Goal: Task Accomplishment & Management: Manage account settings

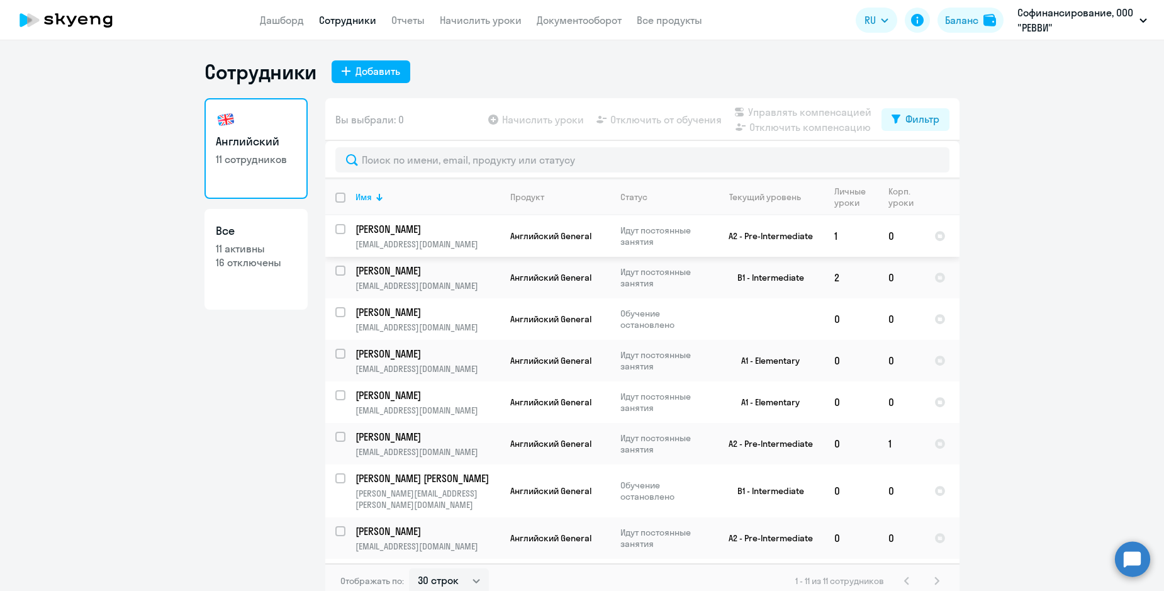
select select "30"
click at [342, 201] on input "deselect all" at bounding box center [347, 204] width 25 height 25
checkbox input "true"
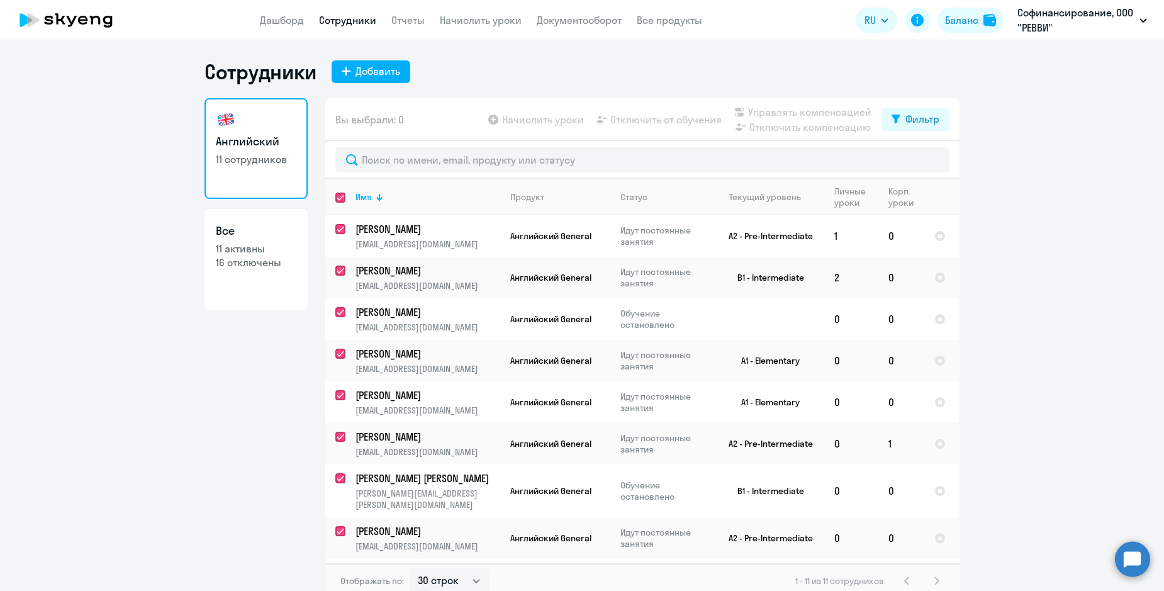
checkbox input "true"
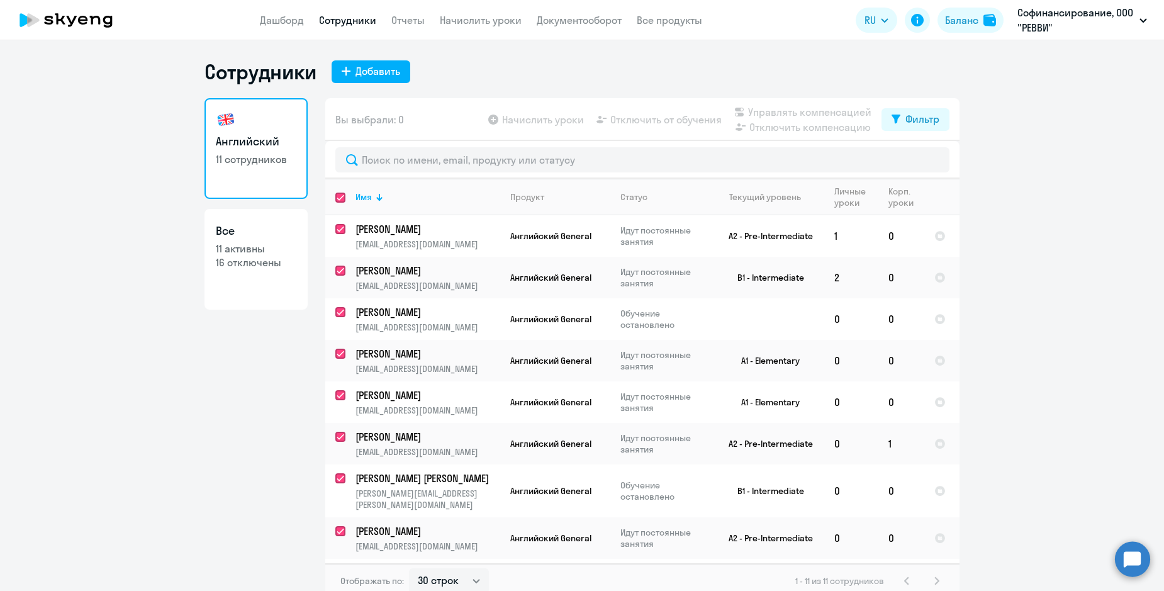
checkbox input "true"
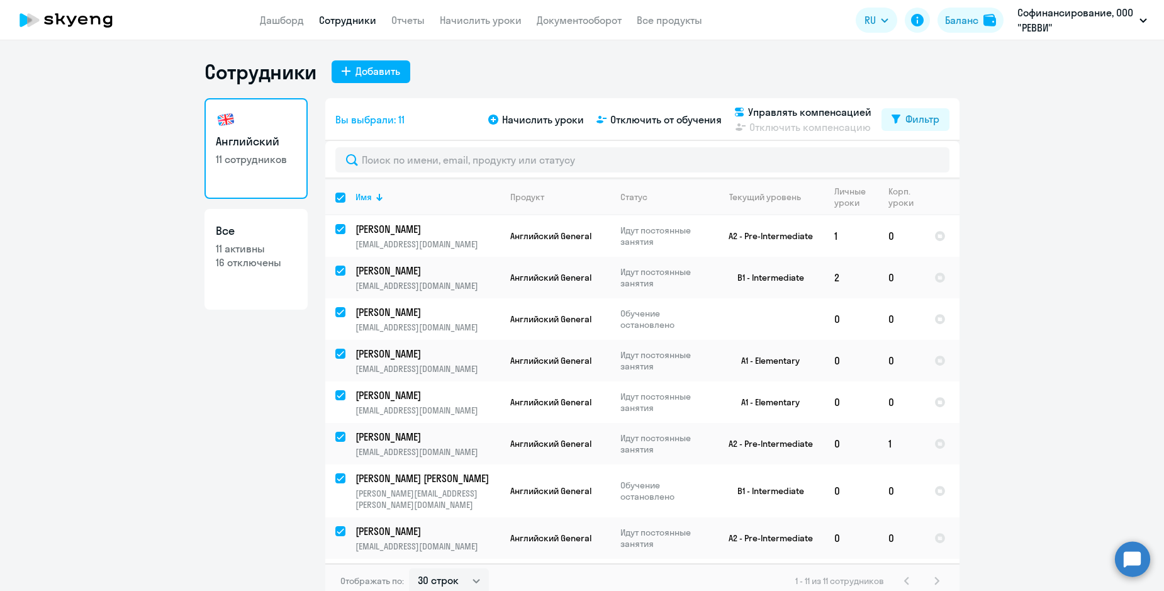
click at [342, 201] on input "select all" at bounding box center [347, 204] width 25 height 25
checkbox input "false"
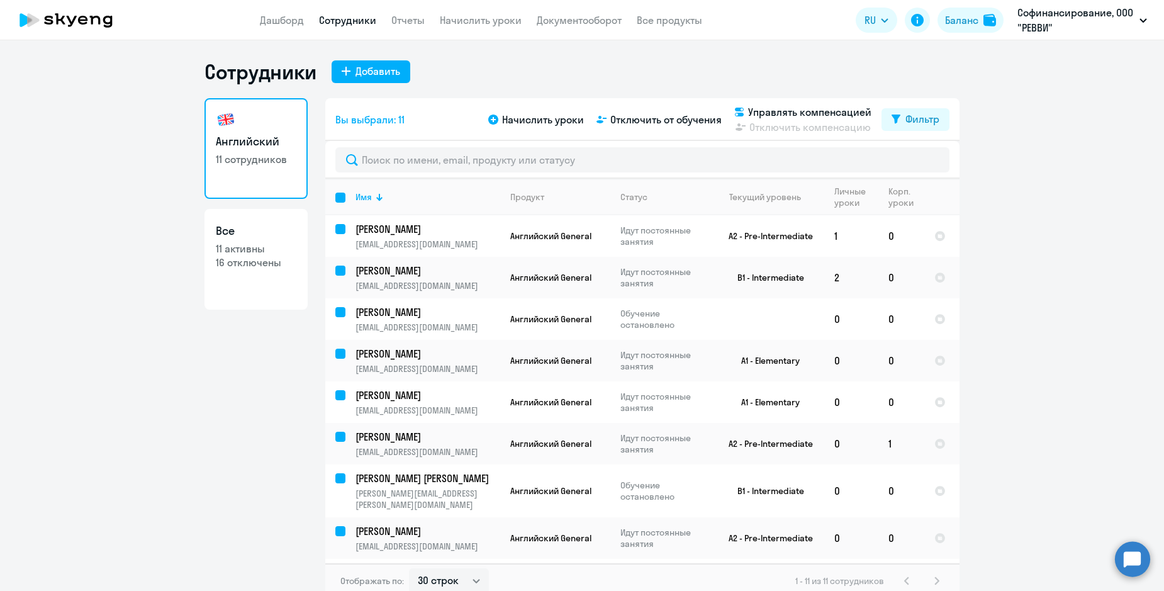
checkbox input "false"
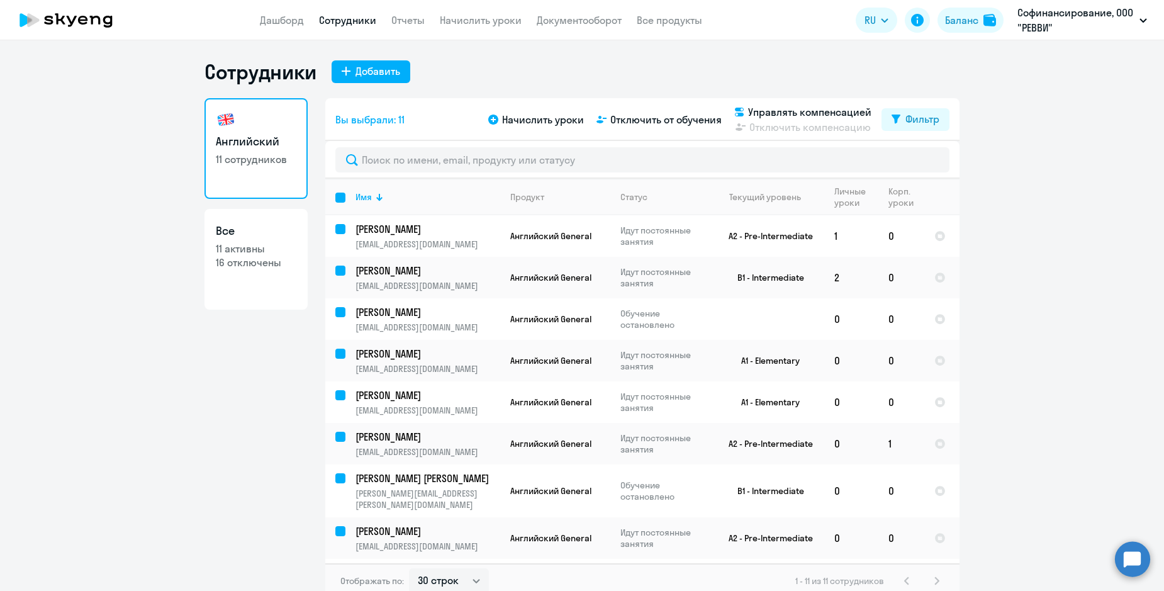
checkbox input "false"
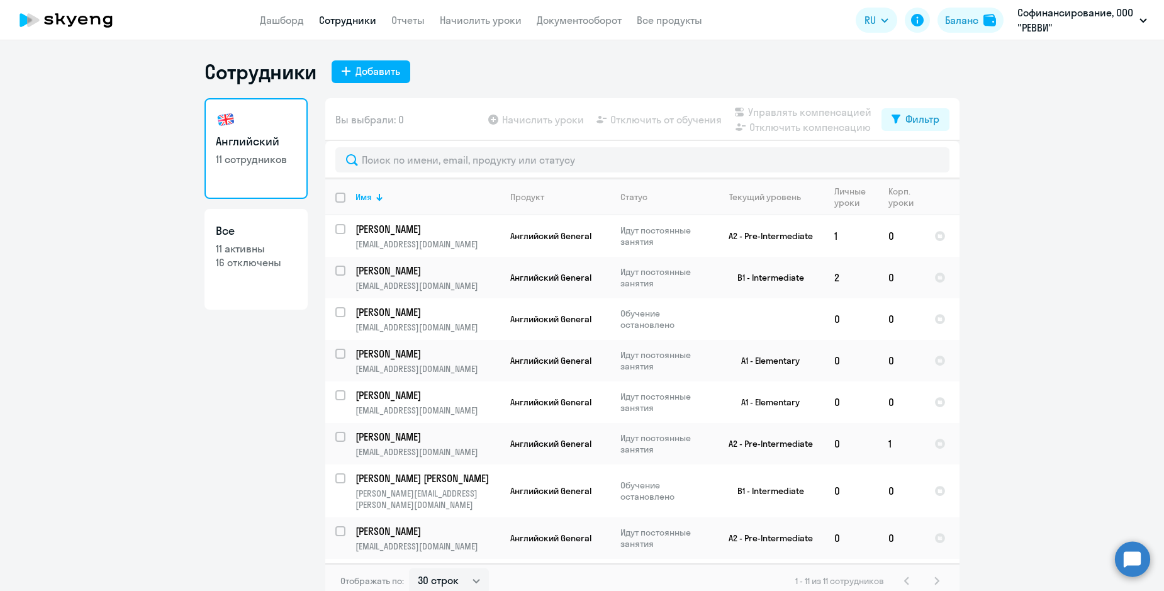
click at [336, 201] on input "deselect all" at bounding box center [347, 204] width 25 height 25
checkbox input "true"
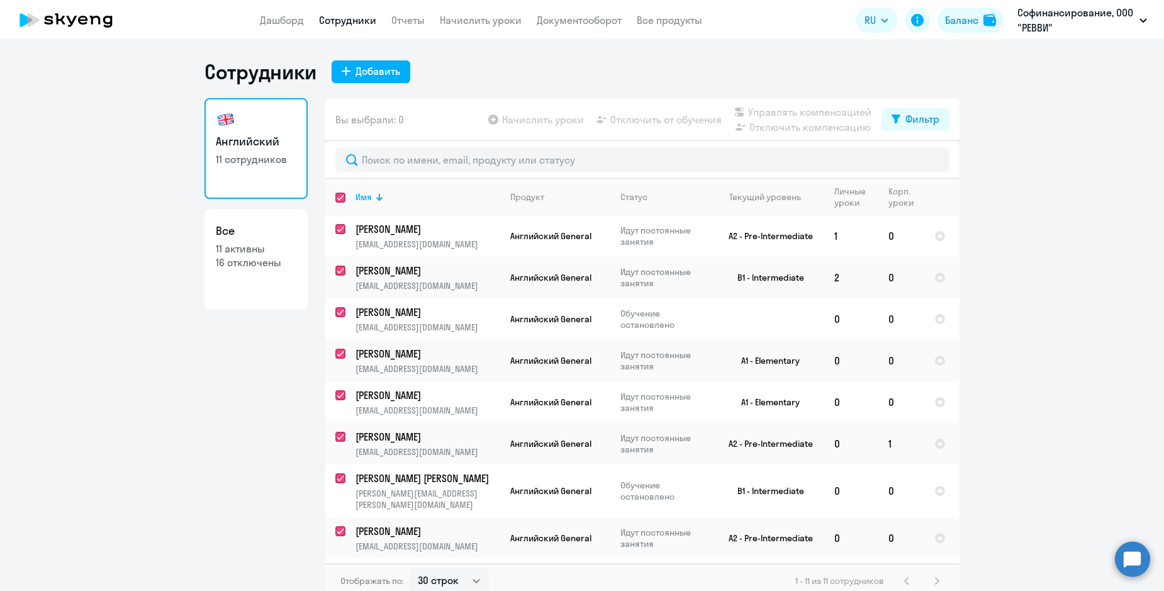
checkbox input "true"
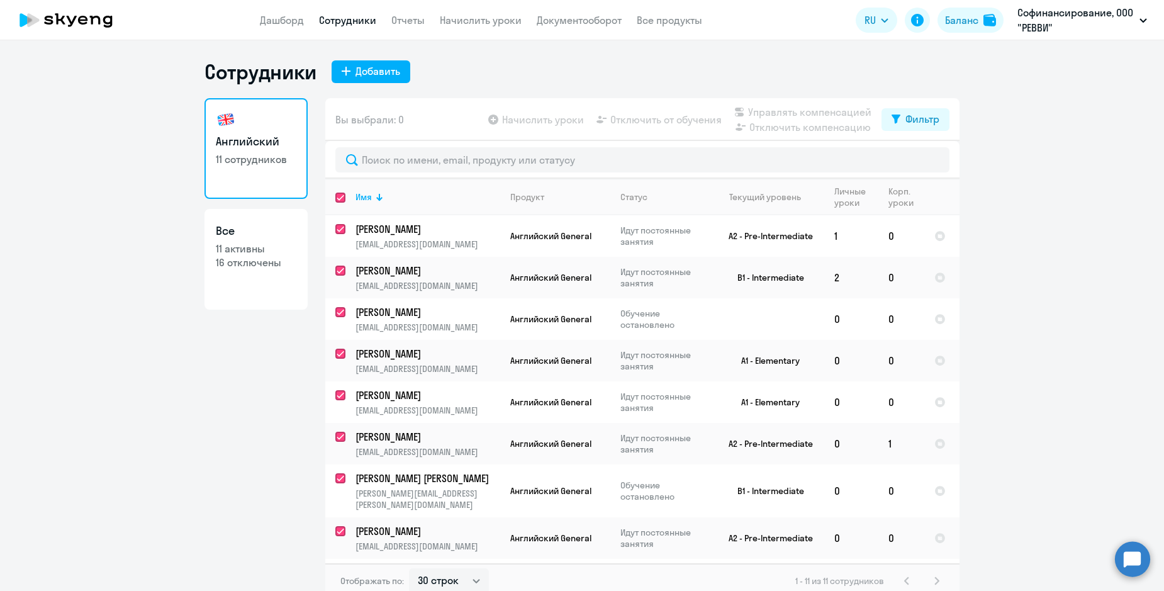
checkbox input "true"
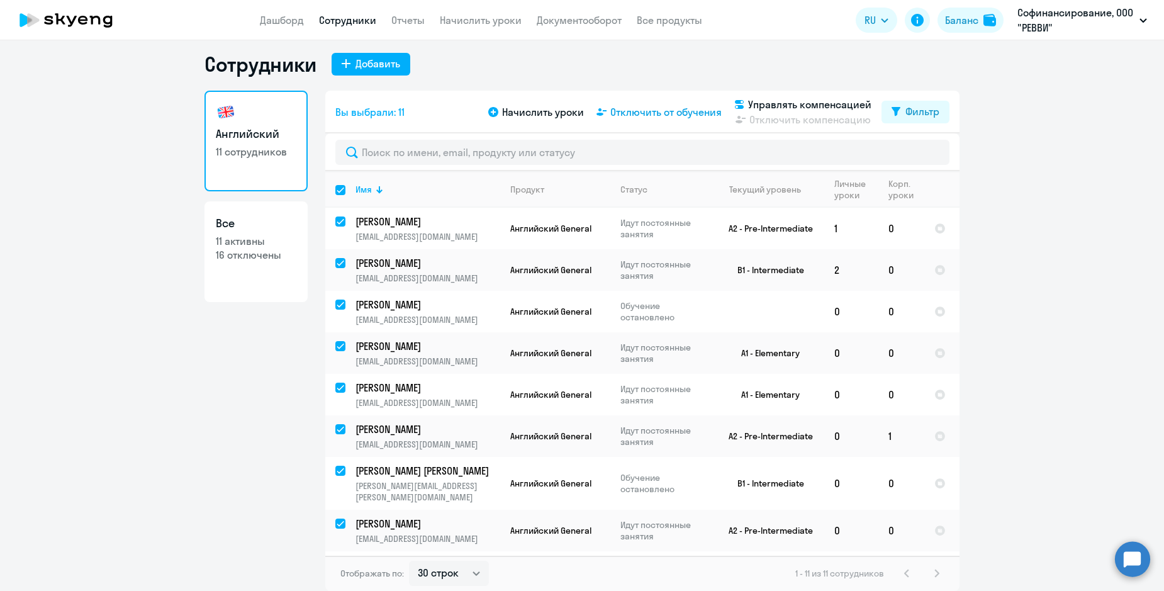
click at [686, 113] on span "Отключить от обучения" at bounding box center [665, 111] width 111 height 15
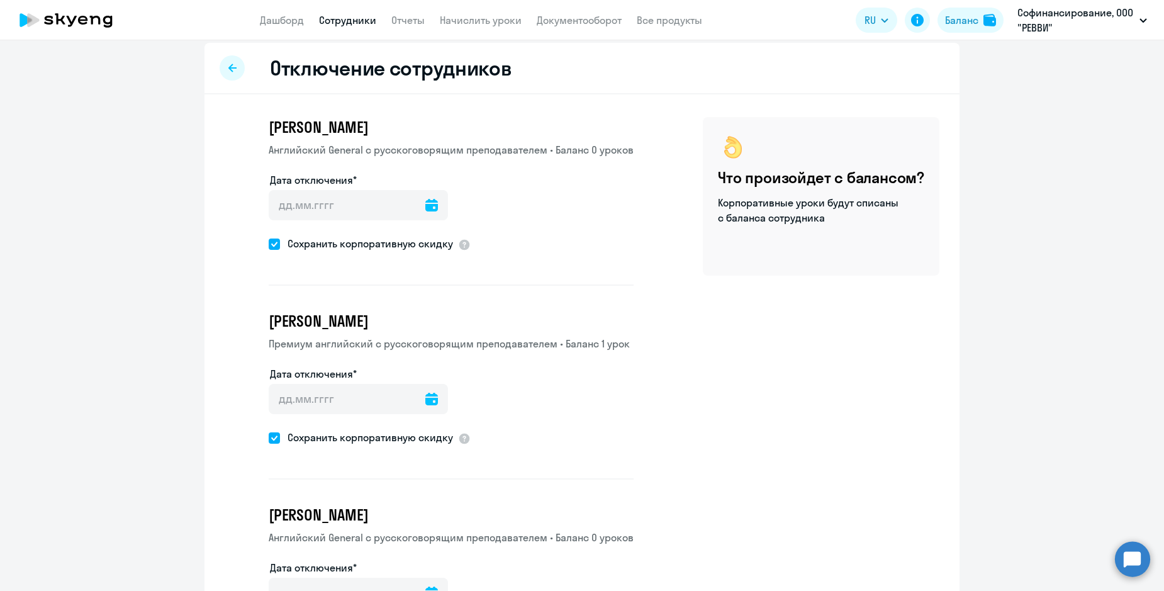
click at [1128, 562] on circle at bounding box center [1132, 558] width 35 height 35
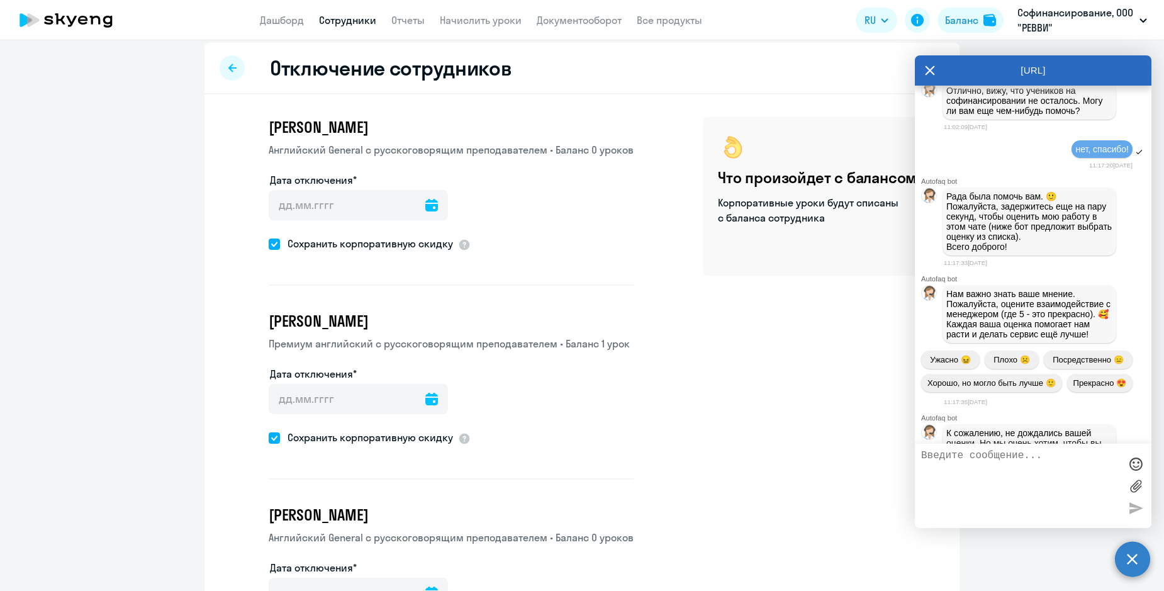
scroll to position [1701, 0]
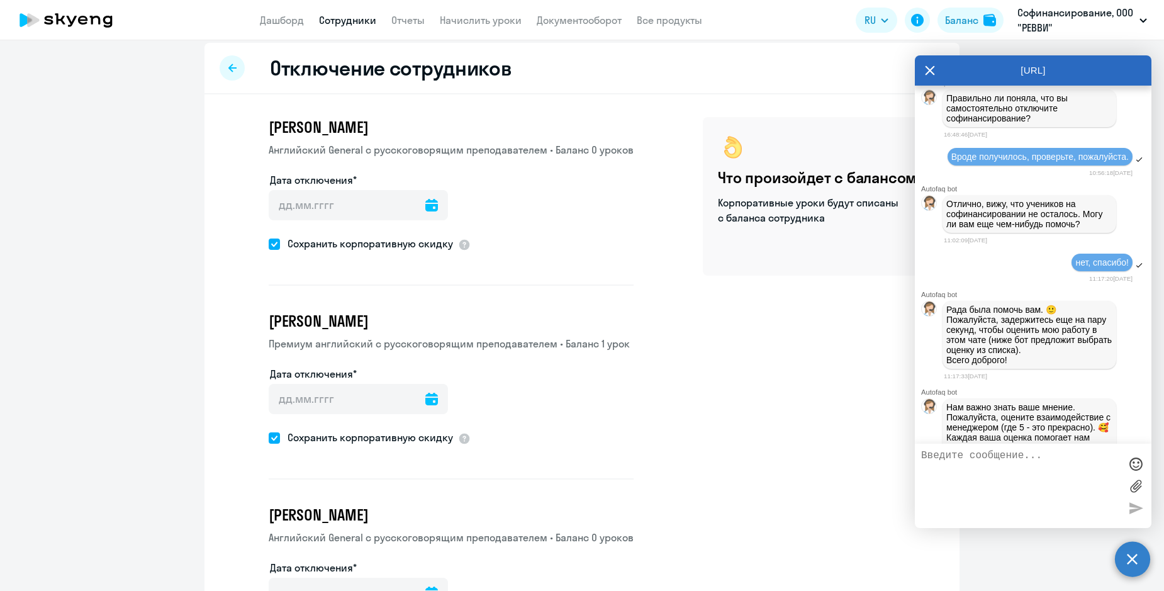
click at [233, 81] on div at bounding box center [232, 67] width 25 height 25
select select "30"
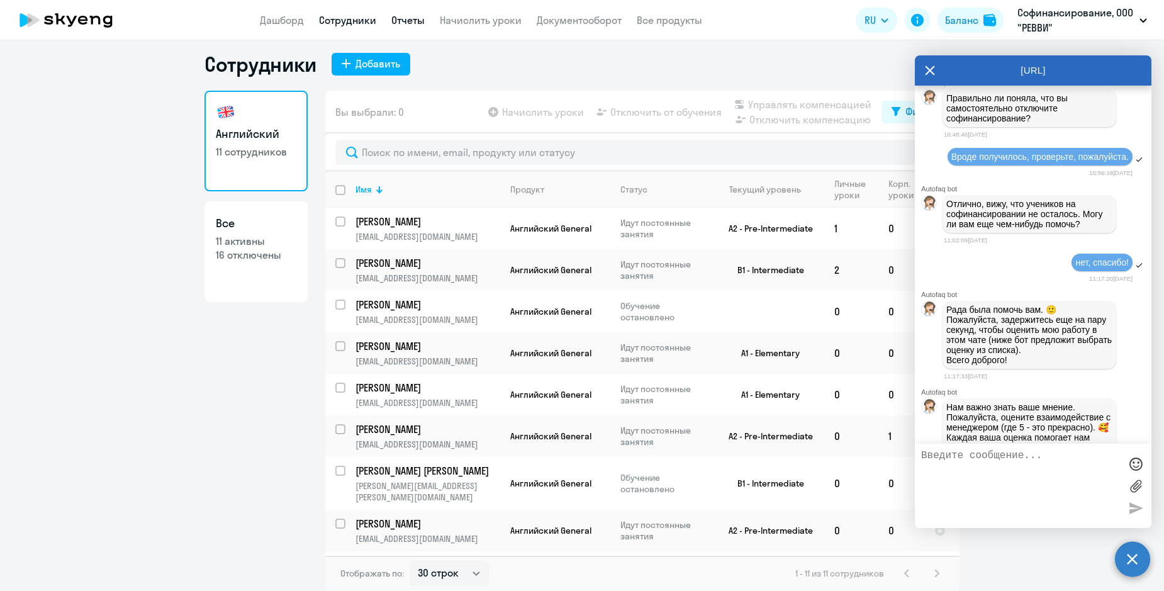
click at [411, 17] on link "Отчеты" at bounding box center [407, 20] width 33 height 13
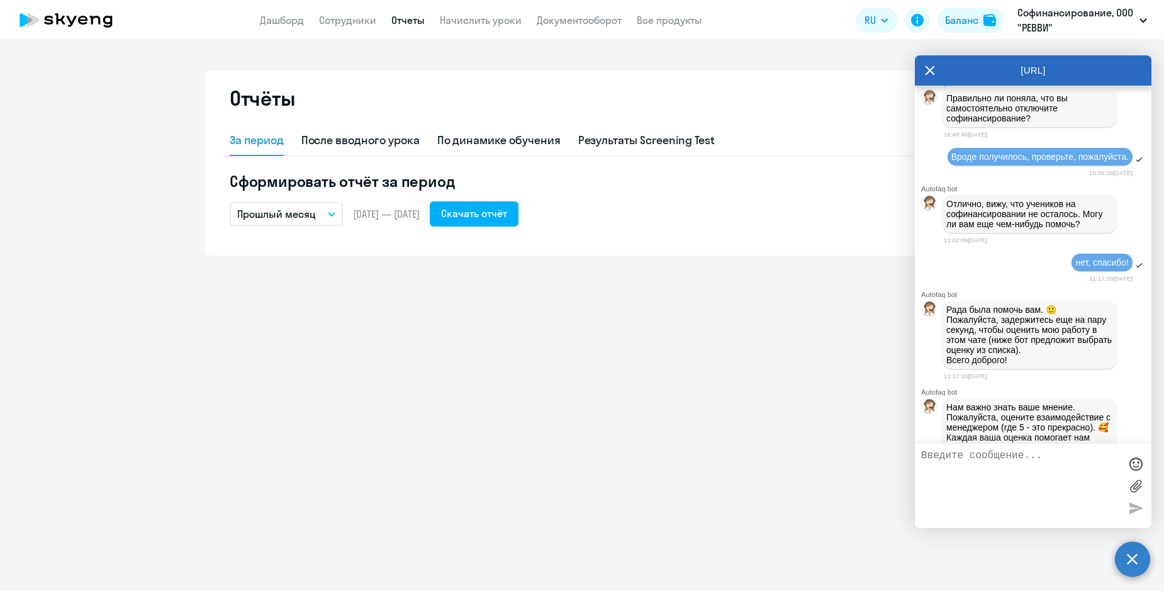
click at [1034, 475] on textarea at bounding box center [1020, 486] width 199 height 72
click at [970, 493] on textarea "Здравствуйте! Я сейчас обнаружила, что сотрудники снова активны, хотя ранее я и…" at bounding box center [1020, 486] width 199 height 72
click at [974, 501] on textarea "Здравствуйте! Я сейчас обнаружила, что сотрудники снова активны, хотя ранее я и…" at bounding box center [1020, 486] width 199 height 72
click at [976, 504] on textarea "Здравствуйте! Я сейчас обнаружила, что сотрудники снова активны, хотя ранее я и…" at bounding box center [1020, 486] width 199 height 72
type textarea "Здравствуйте! Я сейчас обнаружила, что сотрудники снова активны, хотя ранее я и…"
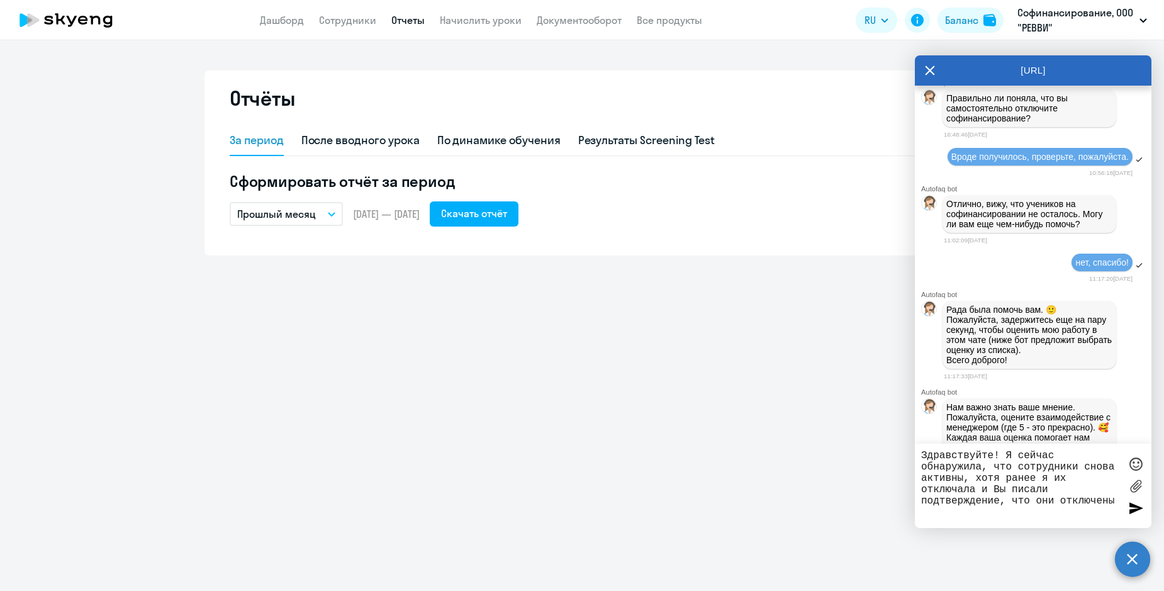
click at [1048, 466] on textarea "Здравствуйте! Я сейчас обнаружила, что сотрудники снова активны, хотя ранее я и…" at bounding box center [1020, 486] width 199 height 72
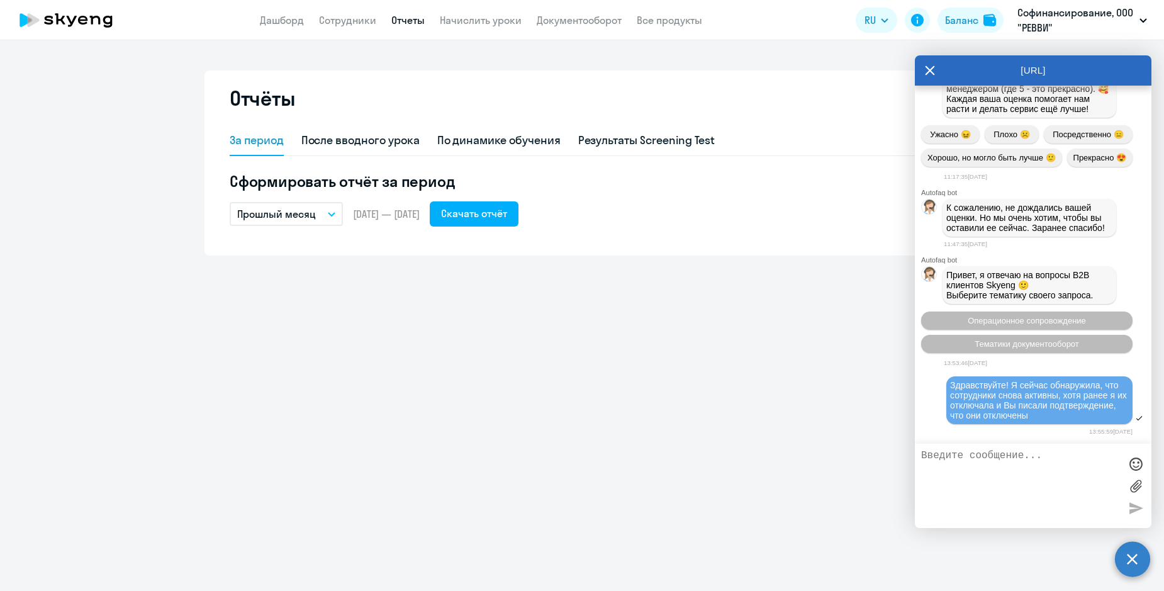
scroll to position [2247, 0]
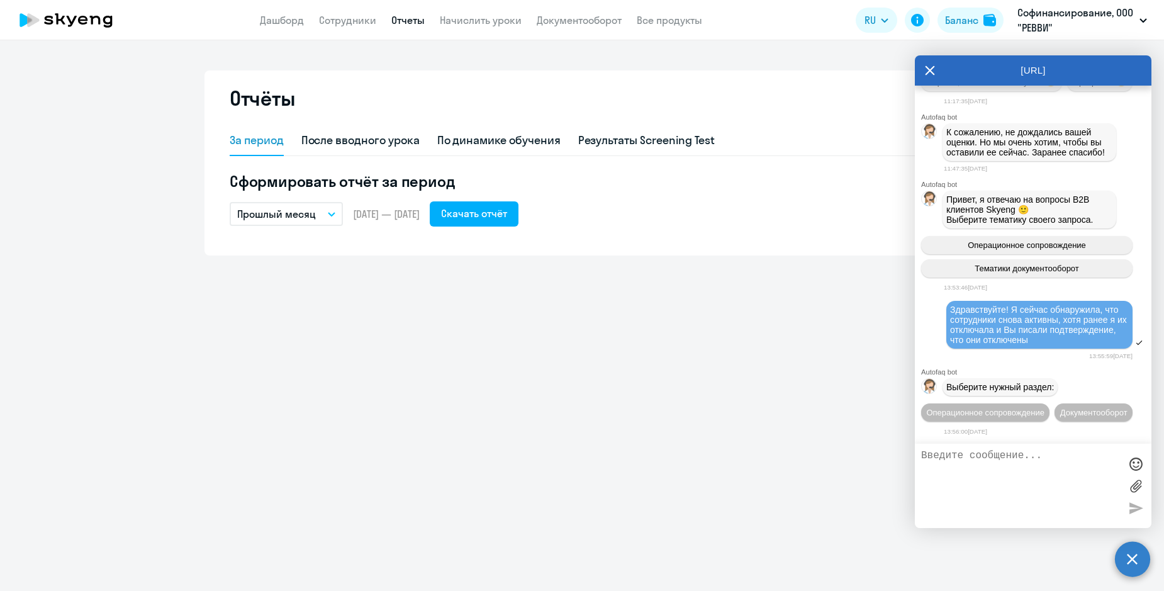
select select "30"
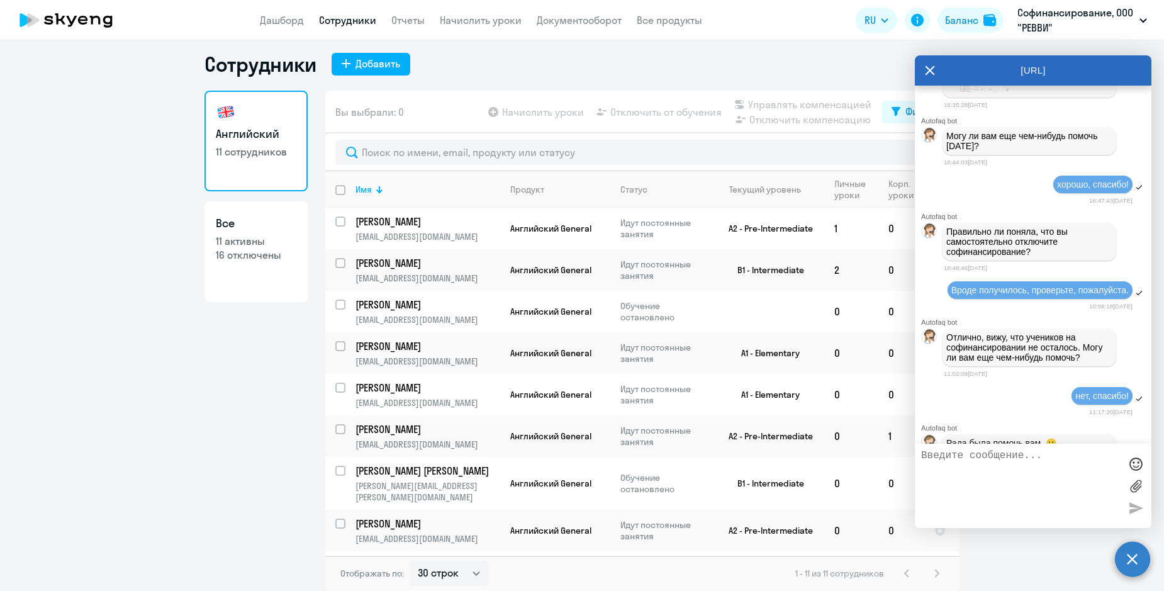
scroll to position [1511, 0]
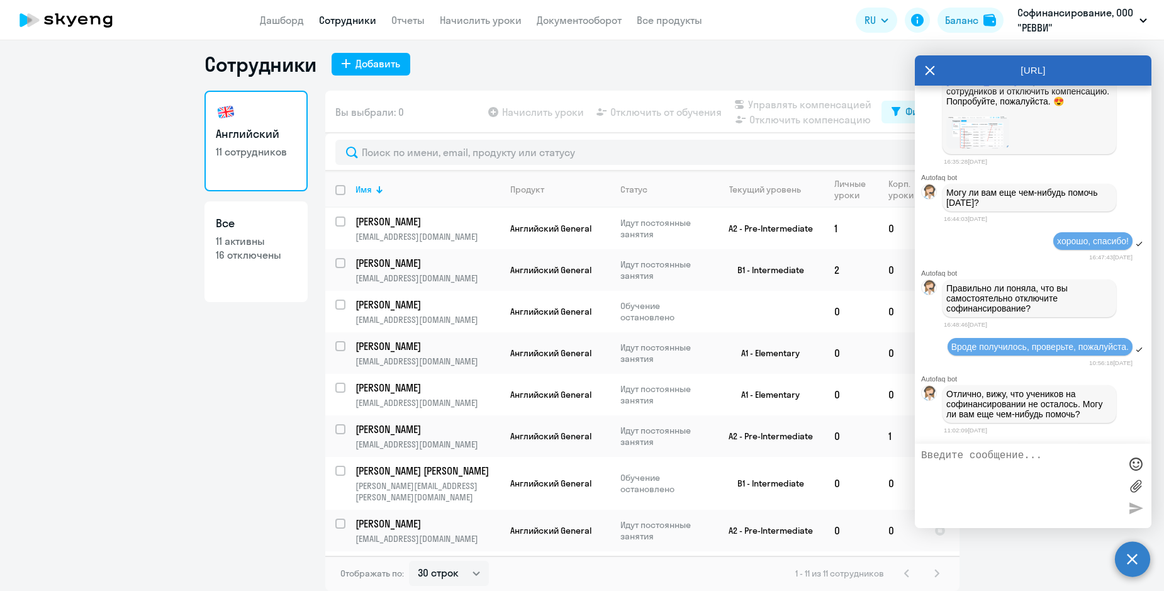
click at [1055, 475] on textarea at bounding box center [1020, 486] width 199 height 72
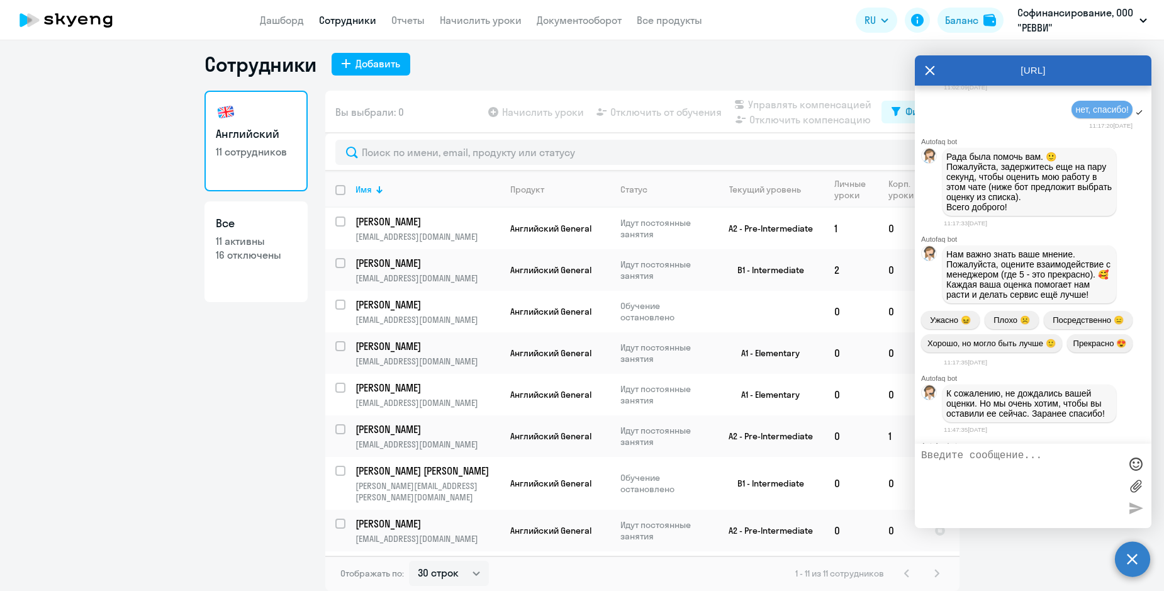
scroll to position [1798, 0]
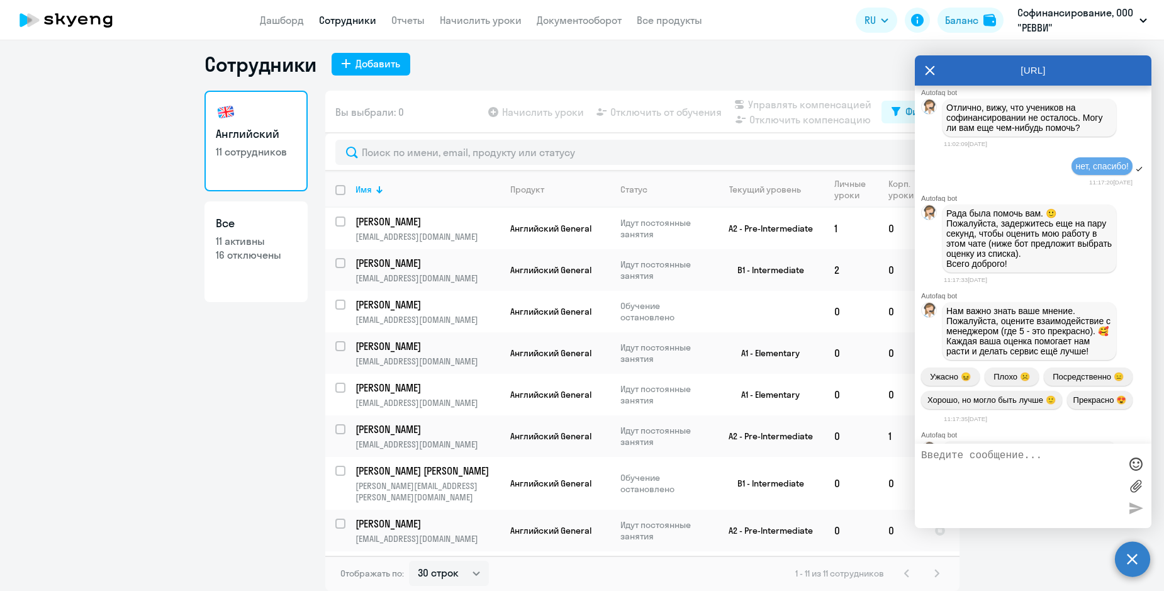
click at [1035, 489] on textarea at bounding box center [1020, 486] width 199 height 72
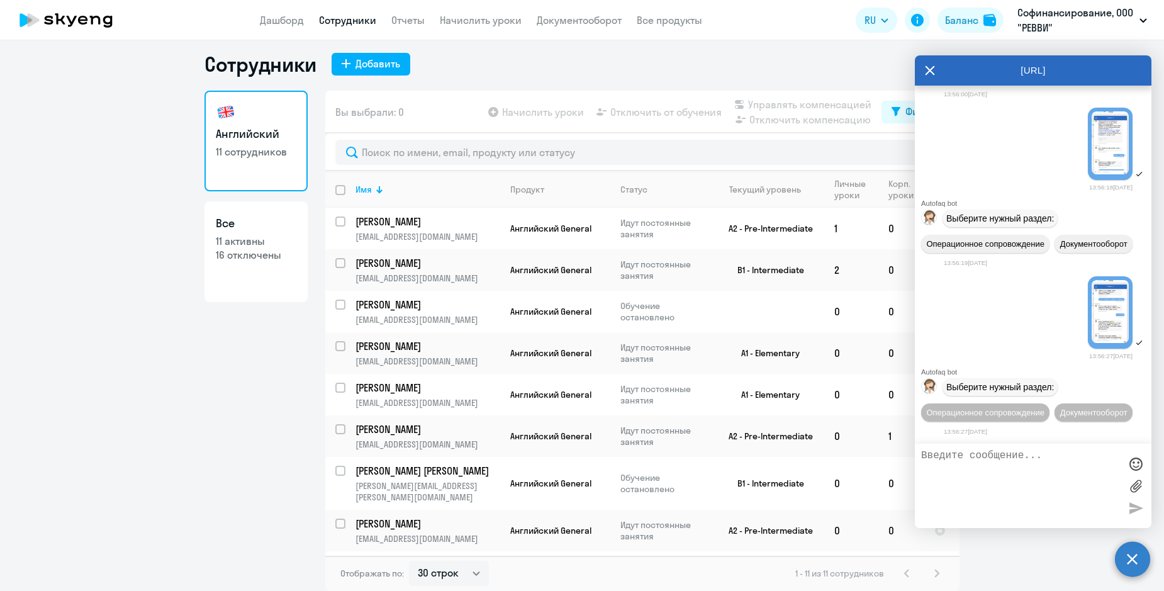
scroll to position [2593, 0]
click at [922, 78] on div "[URL]" at bounding box center [1033, 70] width 236 height 30
click at [923, 78] on div "[URL]" at bounding box center [1033, 70] width 236 height 30
click at [930, 70] on icon at bounding box center [929, 70] width 9 height 9
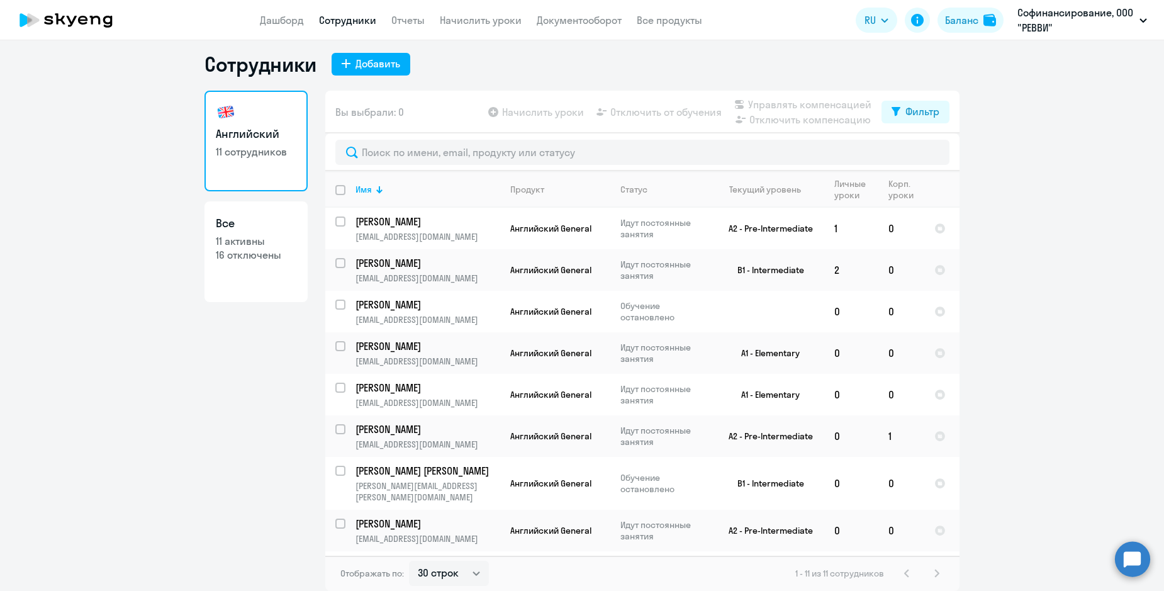
click at [1152, 572] on ng-component "Сотрудники Добавить Английский 11 сотрудников Все 11 активны 16 отключены Вы вы…" at bounding box center [582, 321] width 1164 height 539
click at [1140, 554] on circle at bounding box center [1132, 558] width 35 height 35
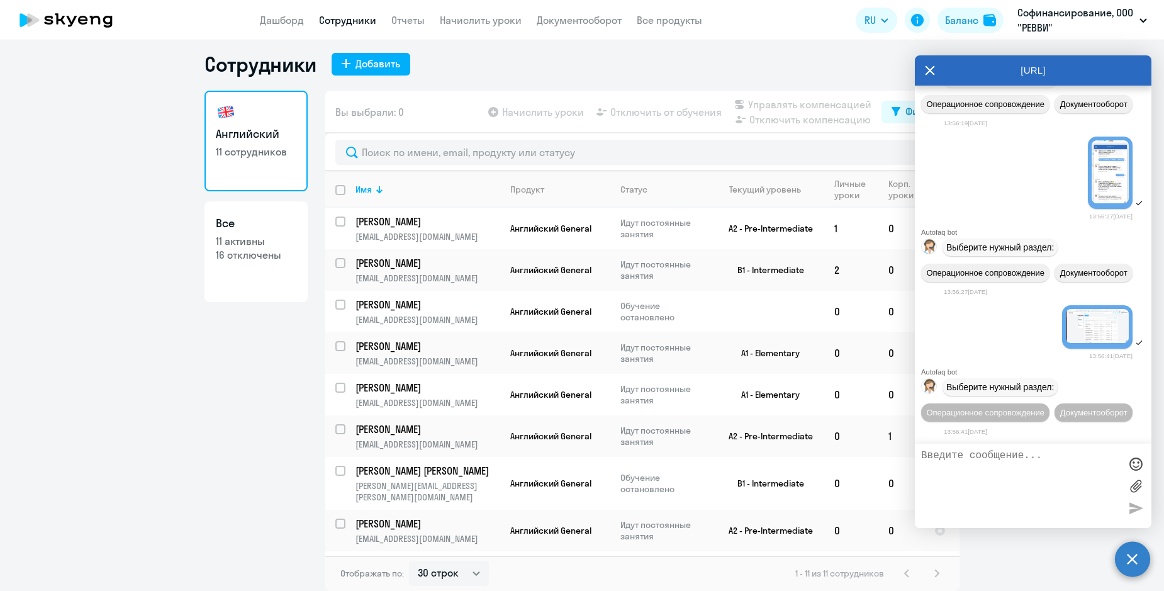
scroll to position [2737, 0]
click at [408, 22] on link "Отчеты" at bounding box center [407, 20] width 33 height 13
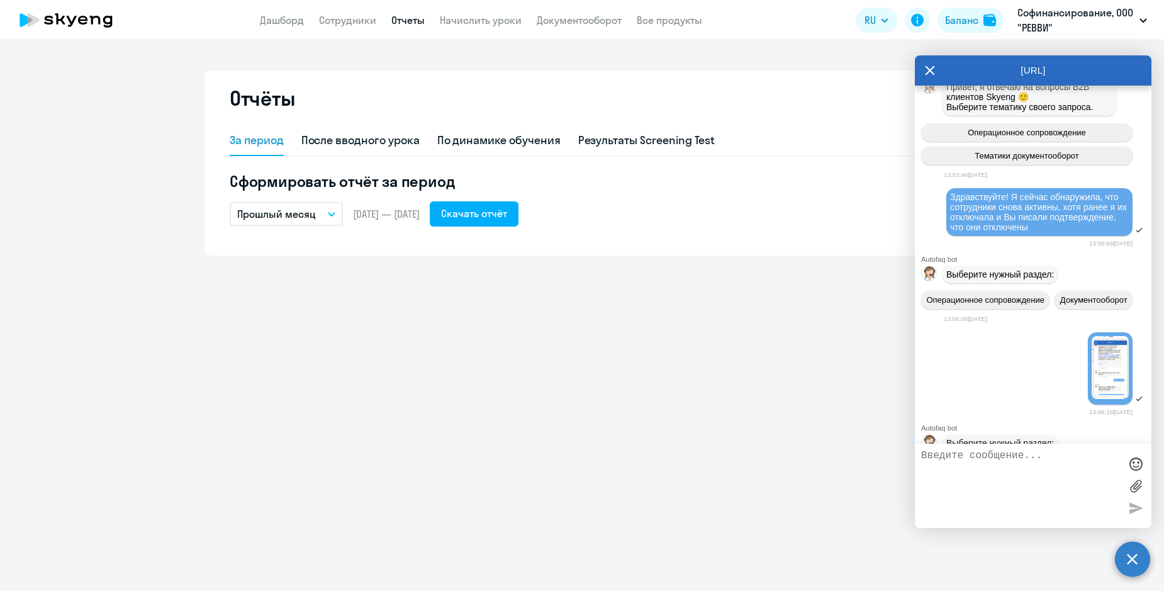
scroll to position [1888, 0]
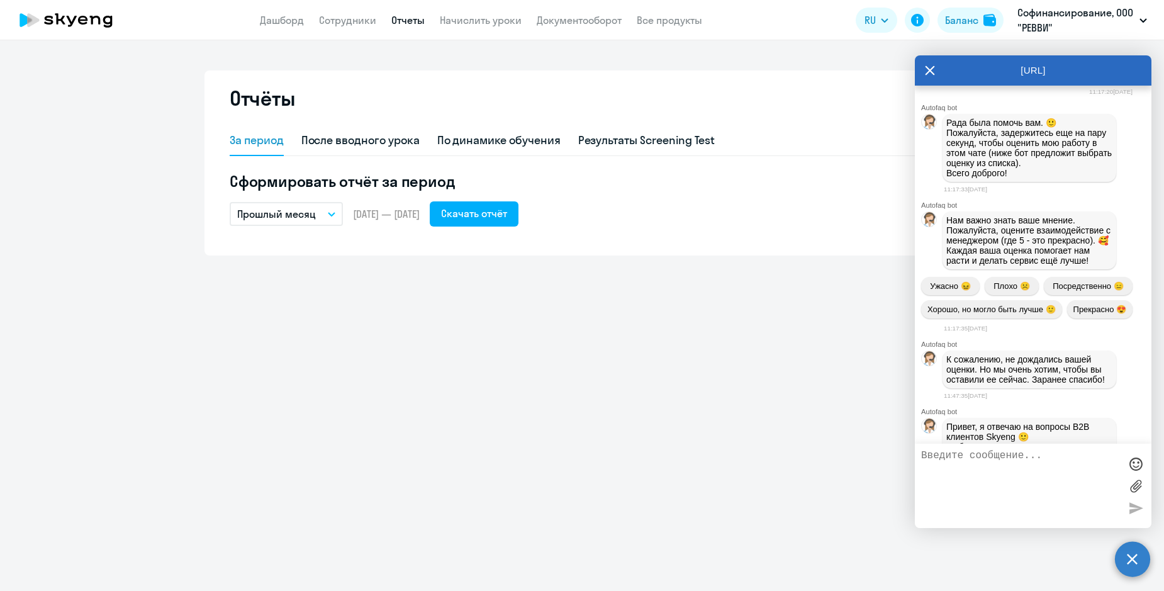
click at [308, 219] on p "Прошлый месяц" at bounding box center [276, 213] width 79 height 15
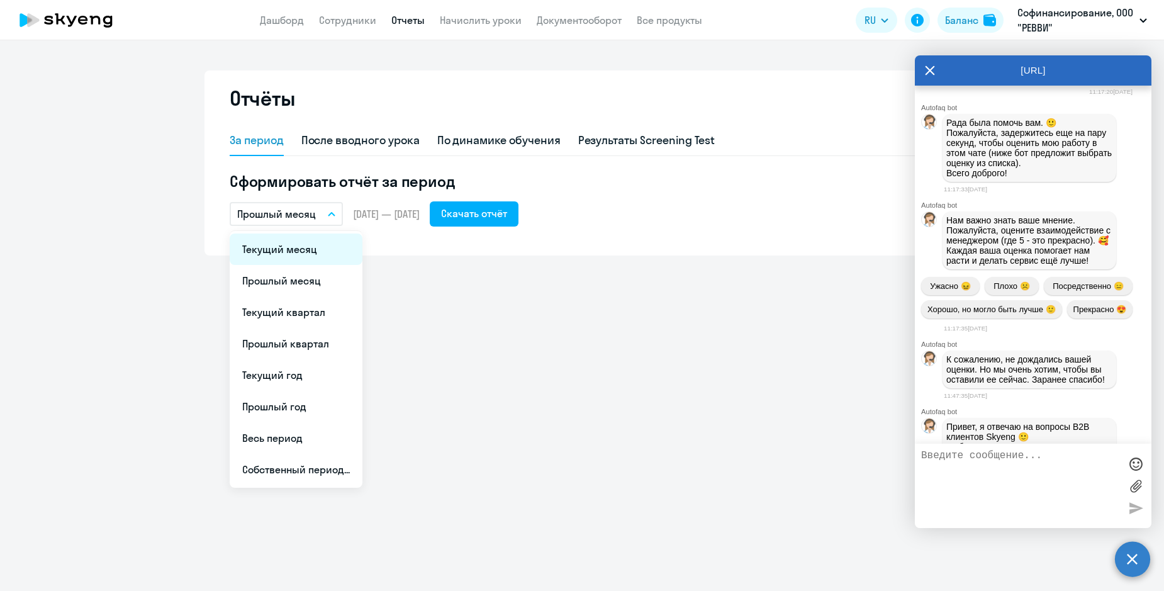
click at [317, 257] on li "Текущий месяц" at bounding box center [296, 248] width 133 height 31
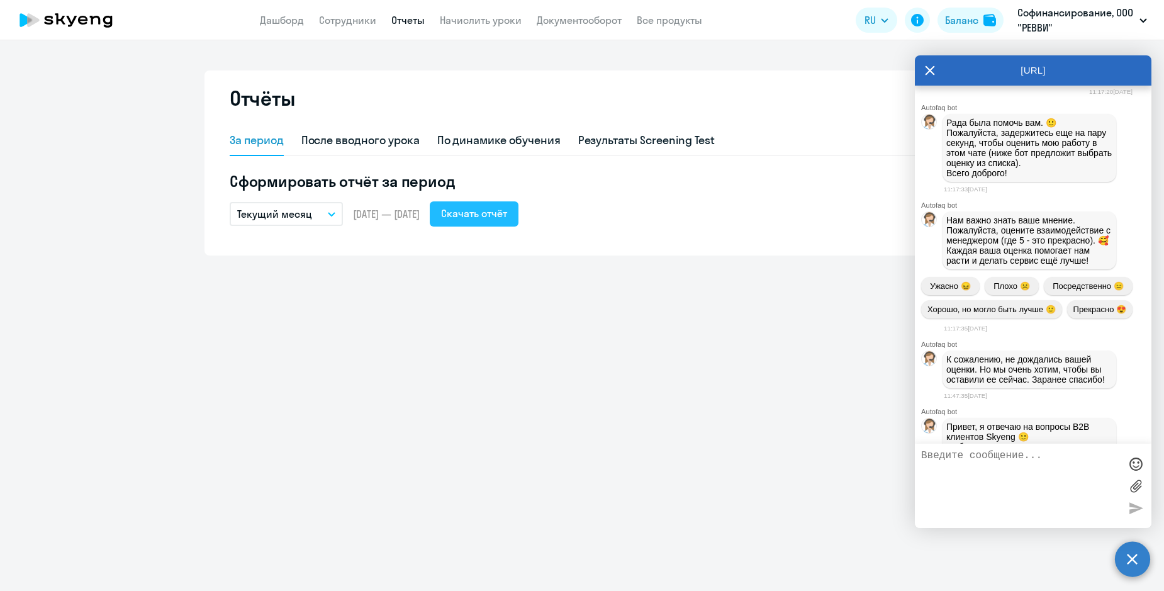
click at [505, 216] on div "Скачать отчёт" at bounding box center [474, 213] width 66 height 15
click at [326, 220] on button "Текущий месяц" at bounding box center [286, 214] width 113 height 24
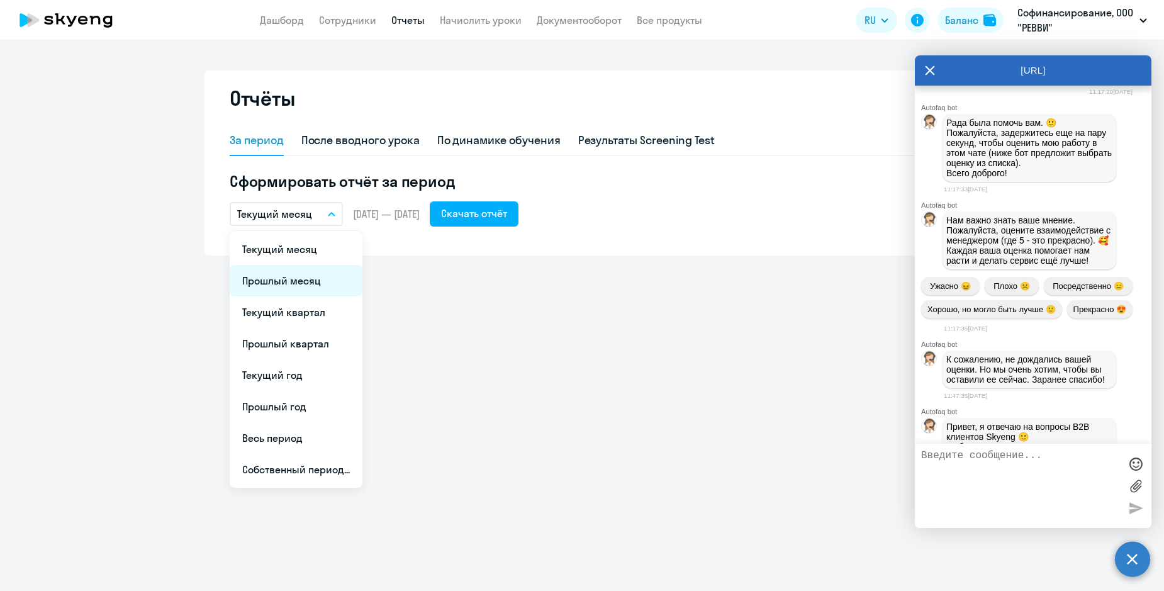
click at [305, 275] on li "Прошлый месяц" at bounding box center [296, 280] width 133 height 31
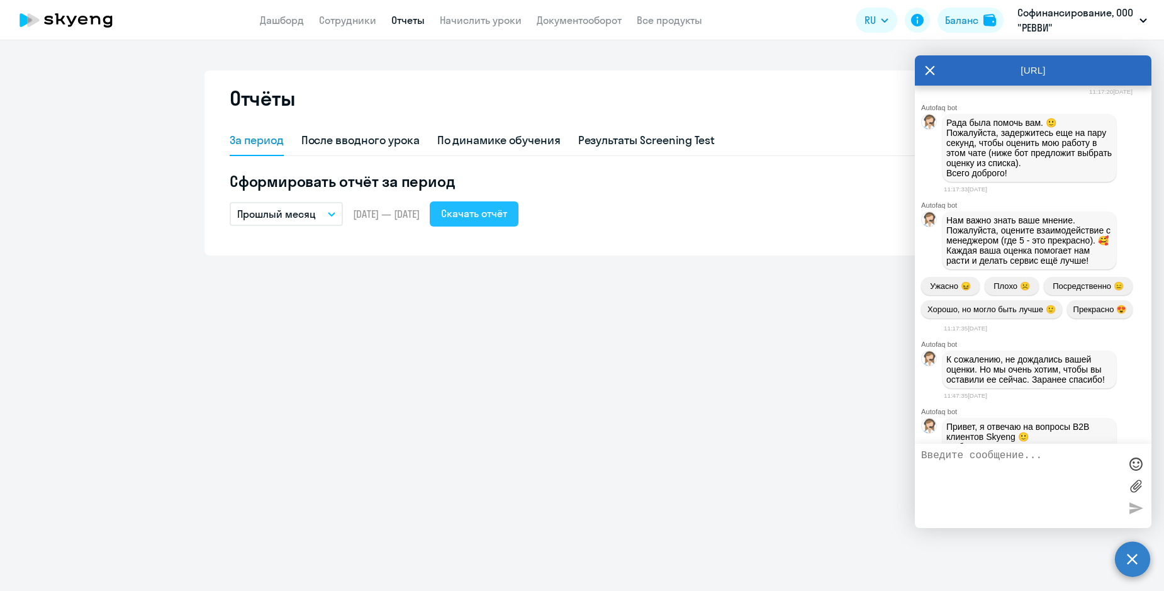
click at [507, 214] on div "Скачать отчёт" at bounding box center [474, 213] width 66 height 15
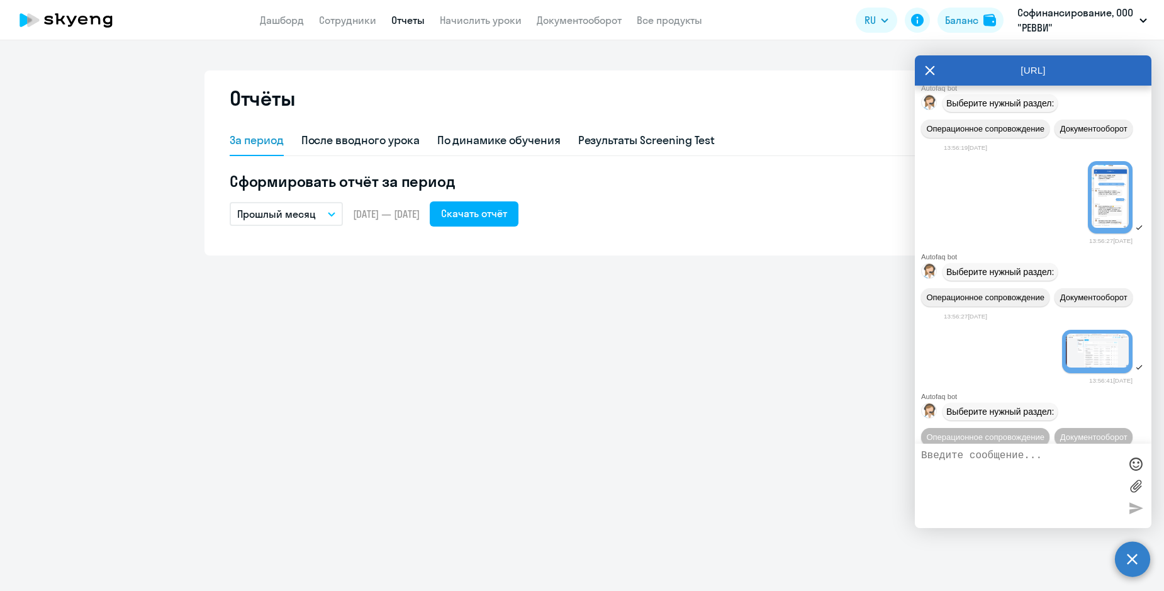
scroll to position [2737, 0]
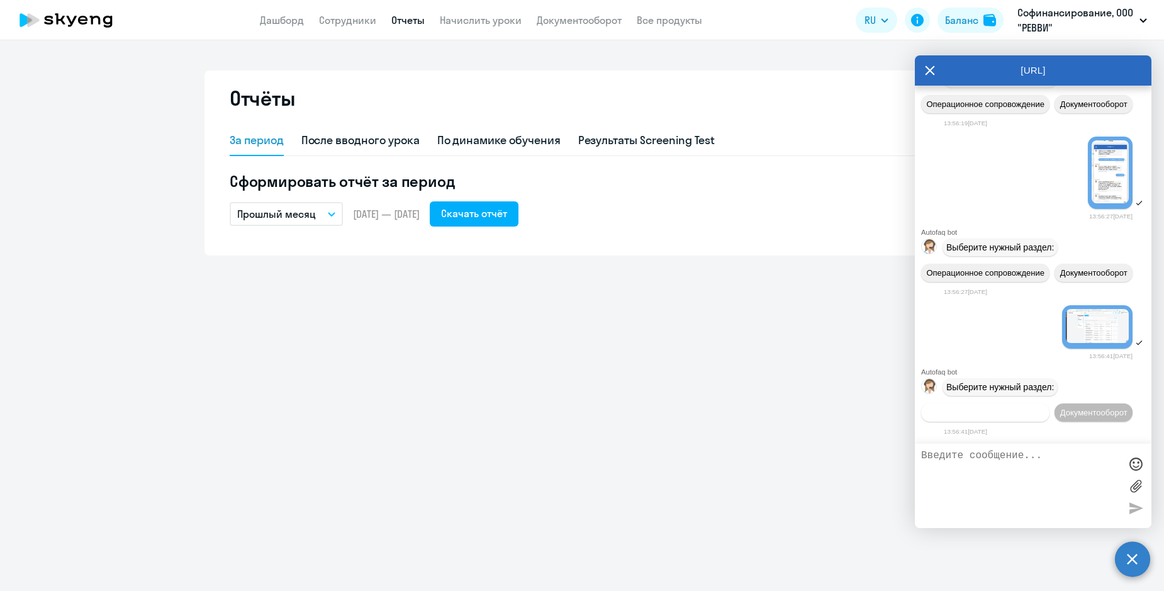
click at [1007, 414] on span "Операционное сопровождение" at bounding box center [985, 412] width 118 height 9
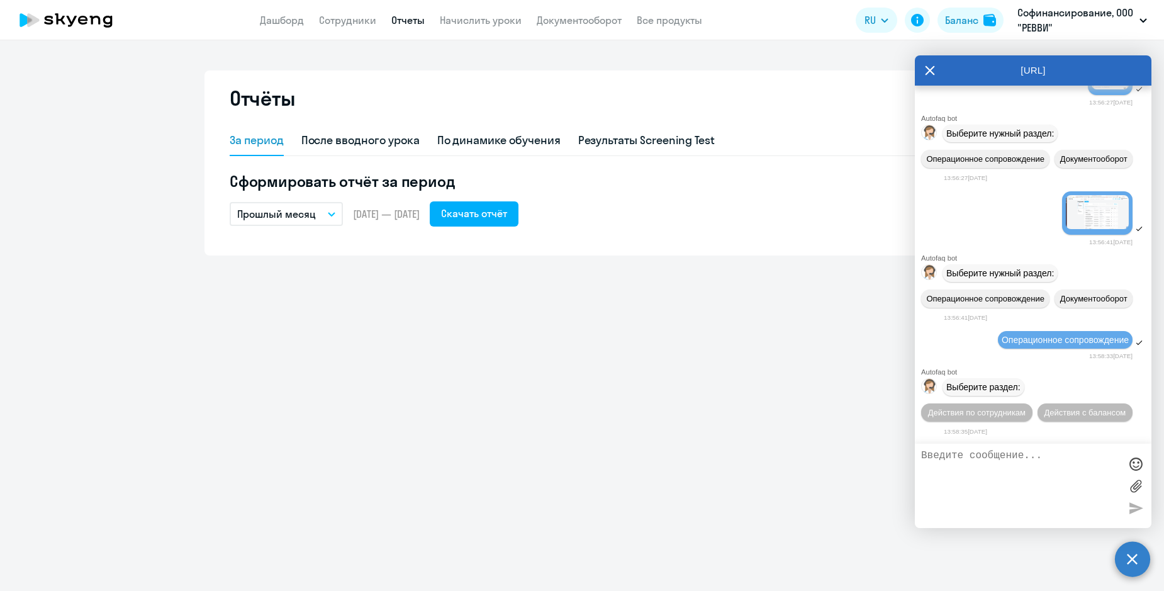
scroll to position [2855, 0]
click at [1011, 413] on span "Действия по сотрудникам" at bounding box center [976, 412] width 97 height 9
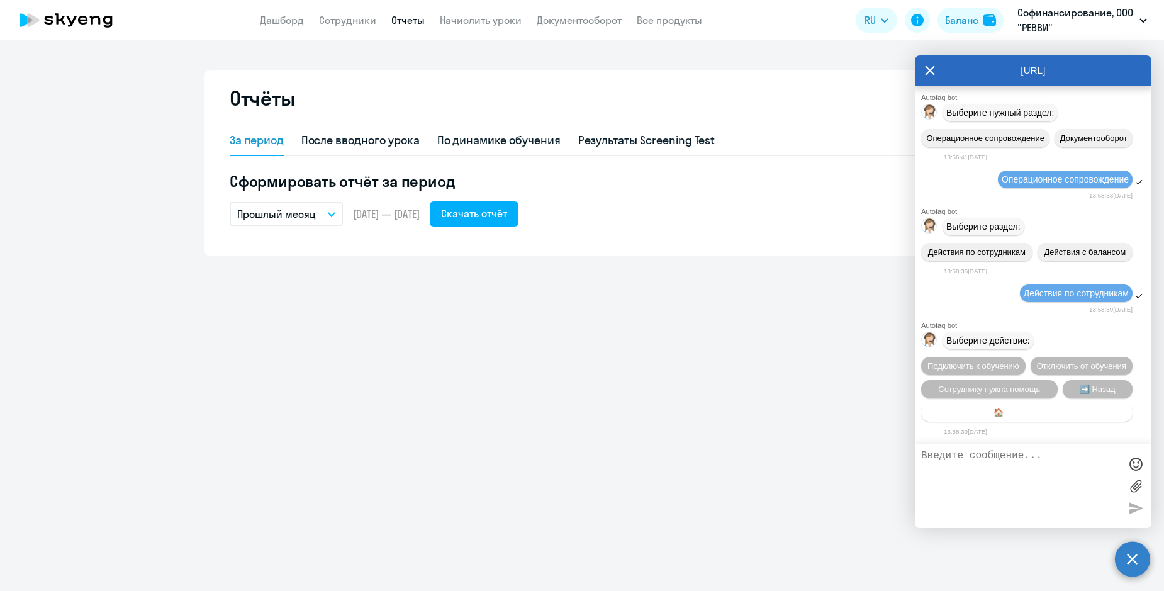
scroll to position [3021, 0]
click at [1085, 362] on span "Отключить от обучения" at bounding box center [1081, 365] width 89 height 9
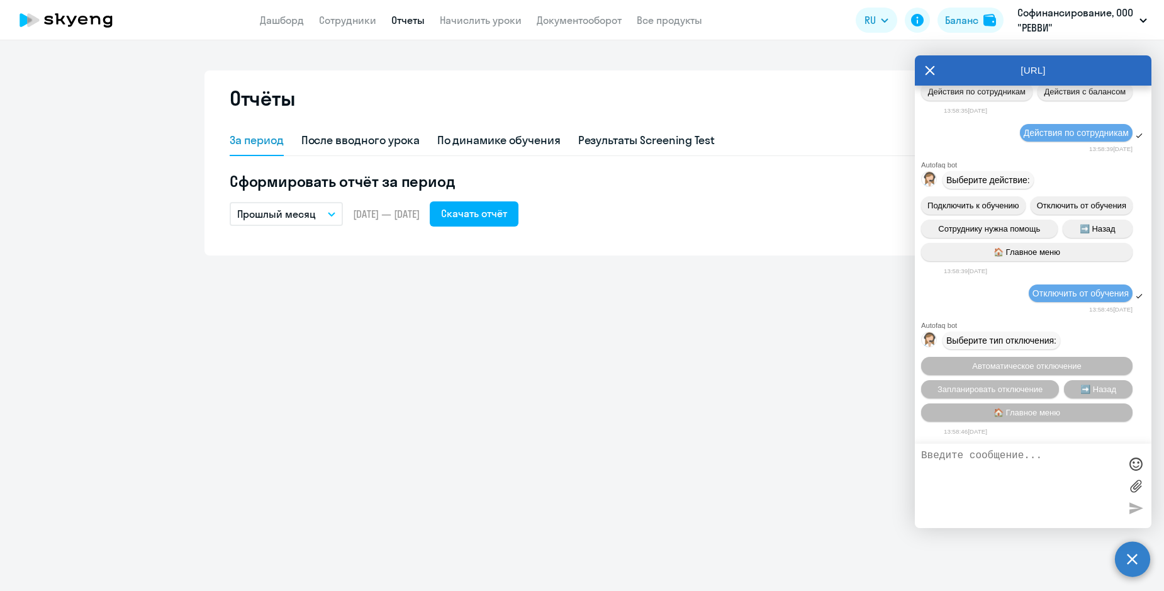
scroll to position [3188, 0]
click at [1026, 390] on span "Запланировать отключение" at bounding box center [989, 388] width 105 height 9
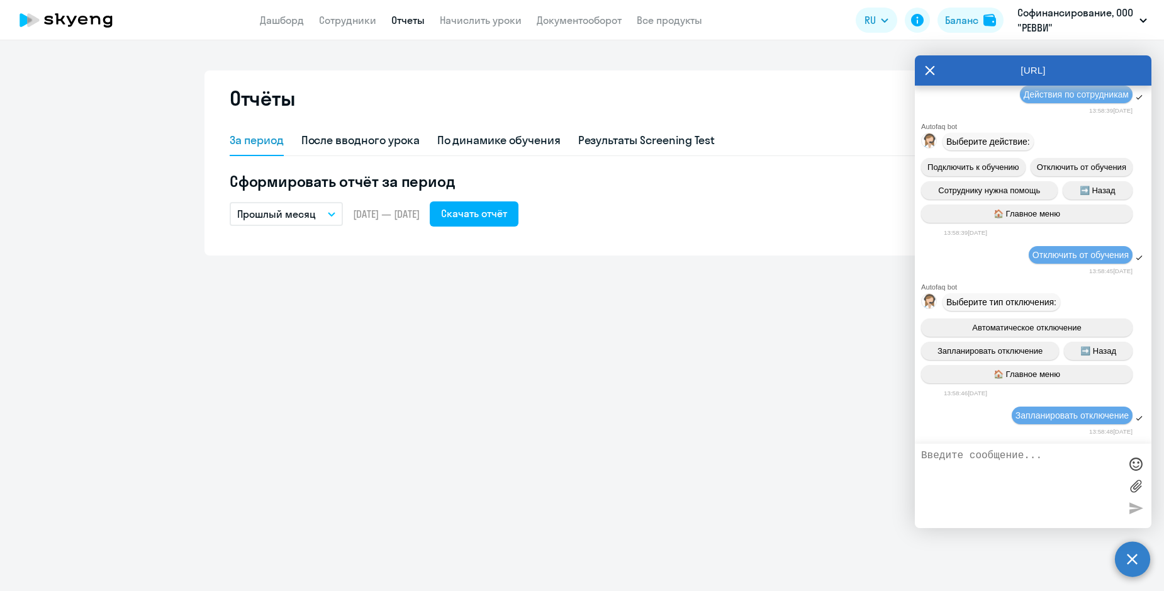
scroll to position [3228, 0]
click at [1053, 467] on textarea at bounding box center [1020, 486] width 199 height 72
type textarea "оператор"
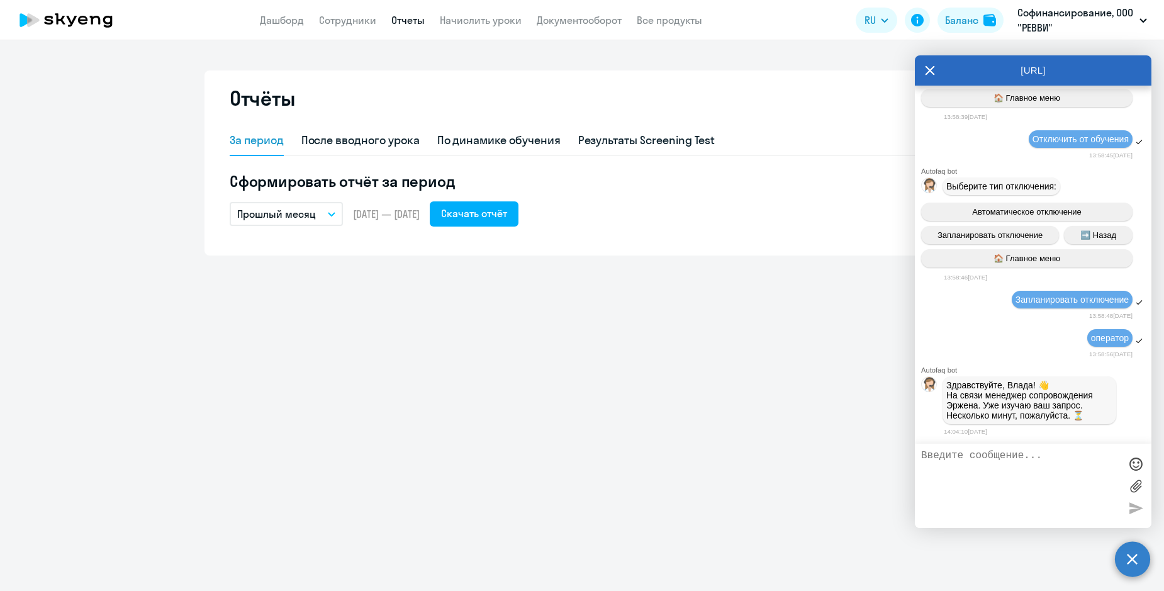
scroll to position [3350, 0]
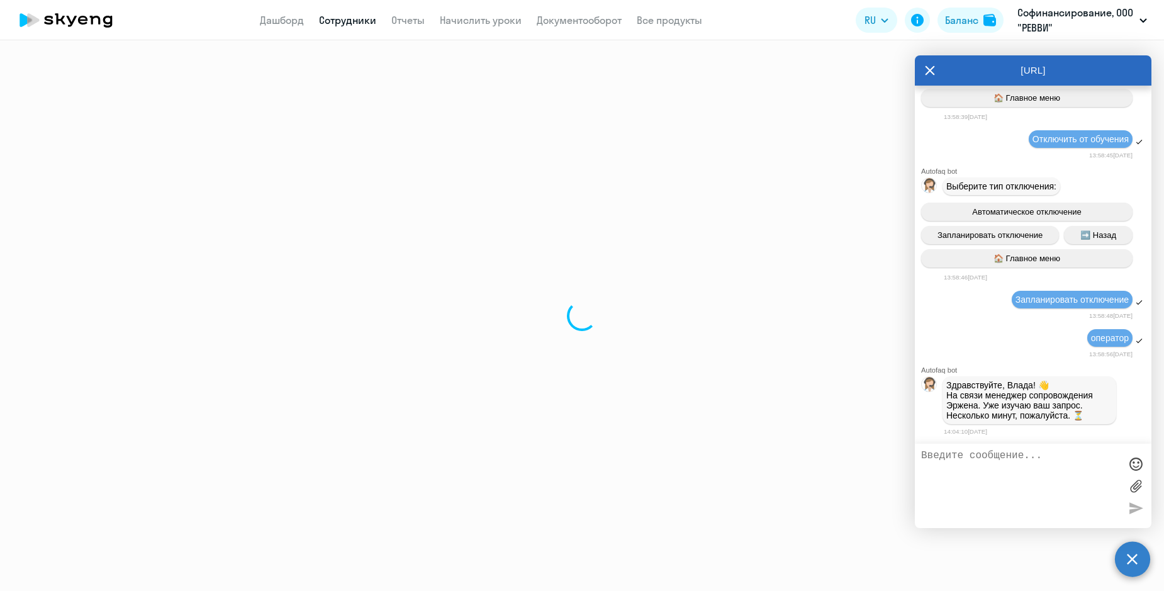
select select "30"
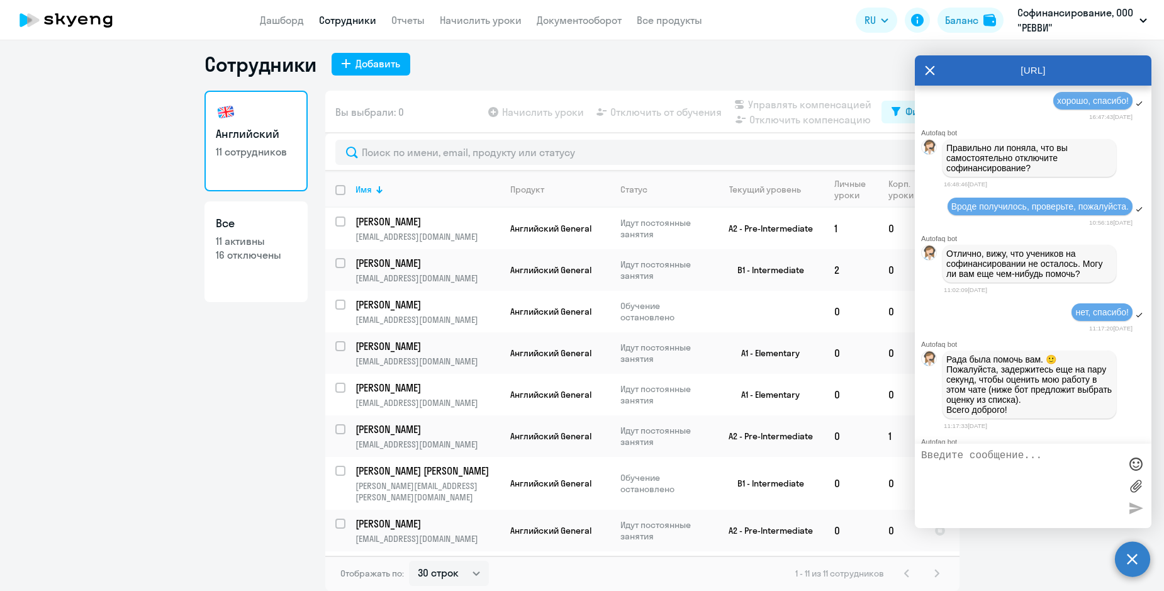
scroll to position [1425, 0]
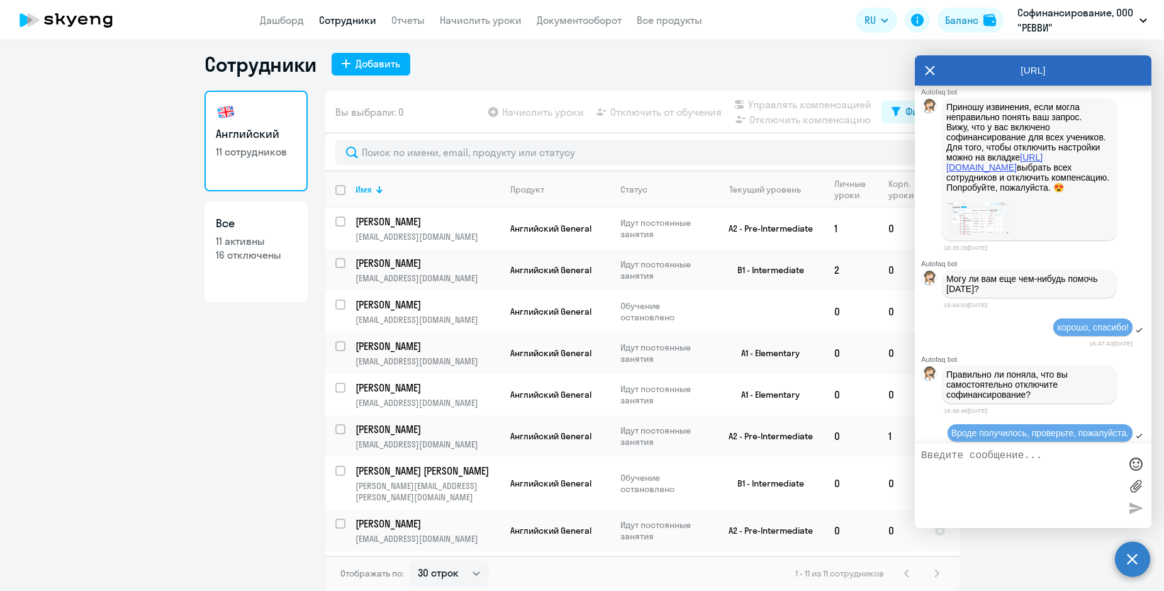
click at [979, 172] on link "[URL][DOMAIN_NAME]" at bounding box center [994, 162] width 96 height 20
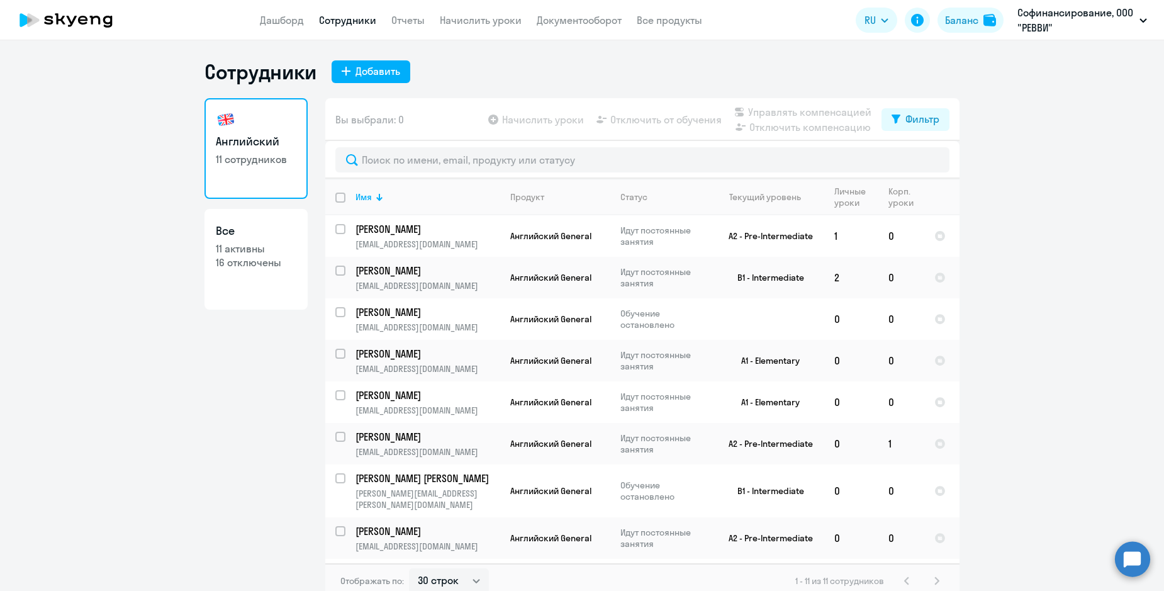
select select "30"
click at [344, 199] on input "deselect all" at bounding box center [347, 204] width 25 height 25
checkbox input "true"
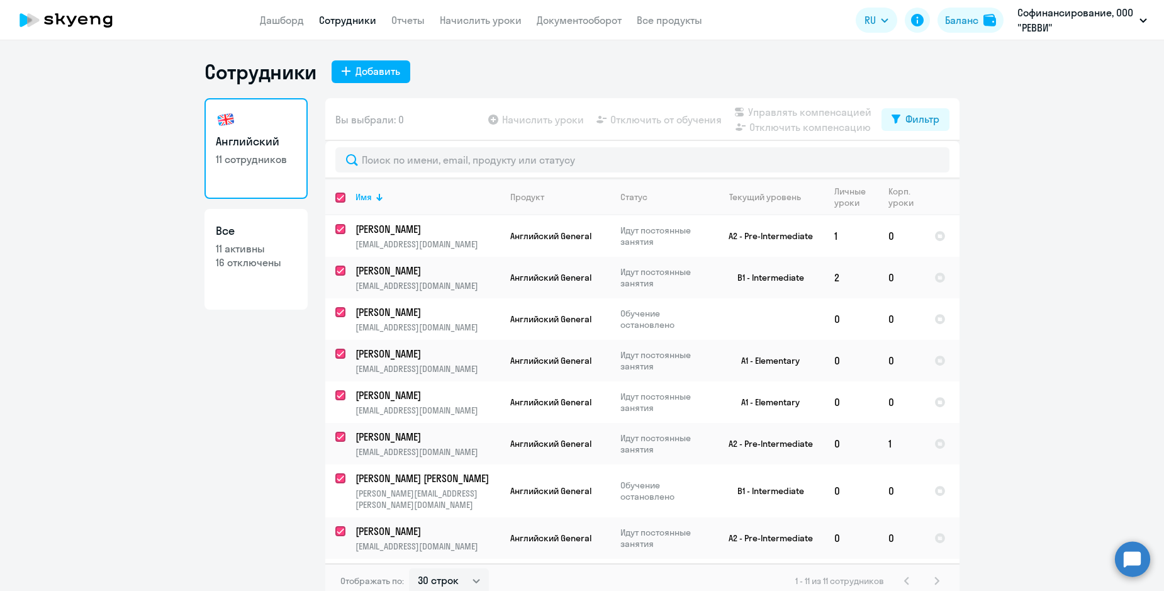
checkbox input "true"
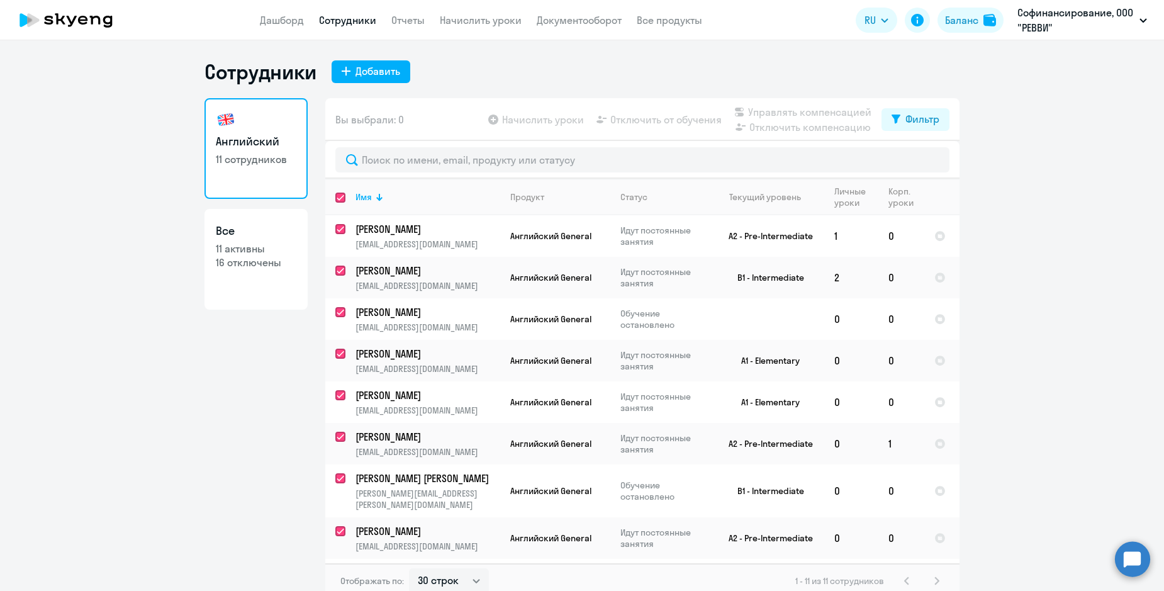
checkbox input "true"
